Goal: Task Accomplishment & Management: Manage account settings

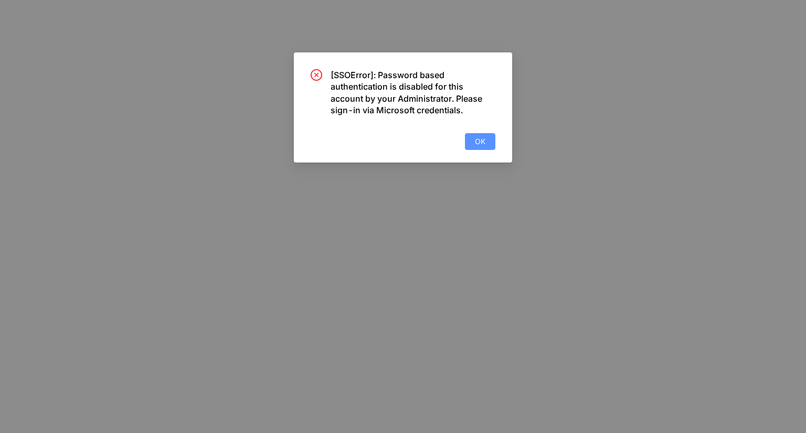
click at [484, 146] on span "OK" at bounding box center [480, 142] width 10 height 12
